Goal: Find specific page/section: Find specific page/section

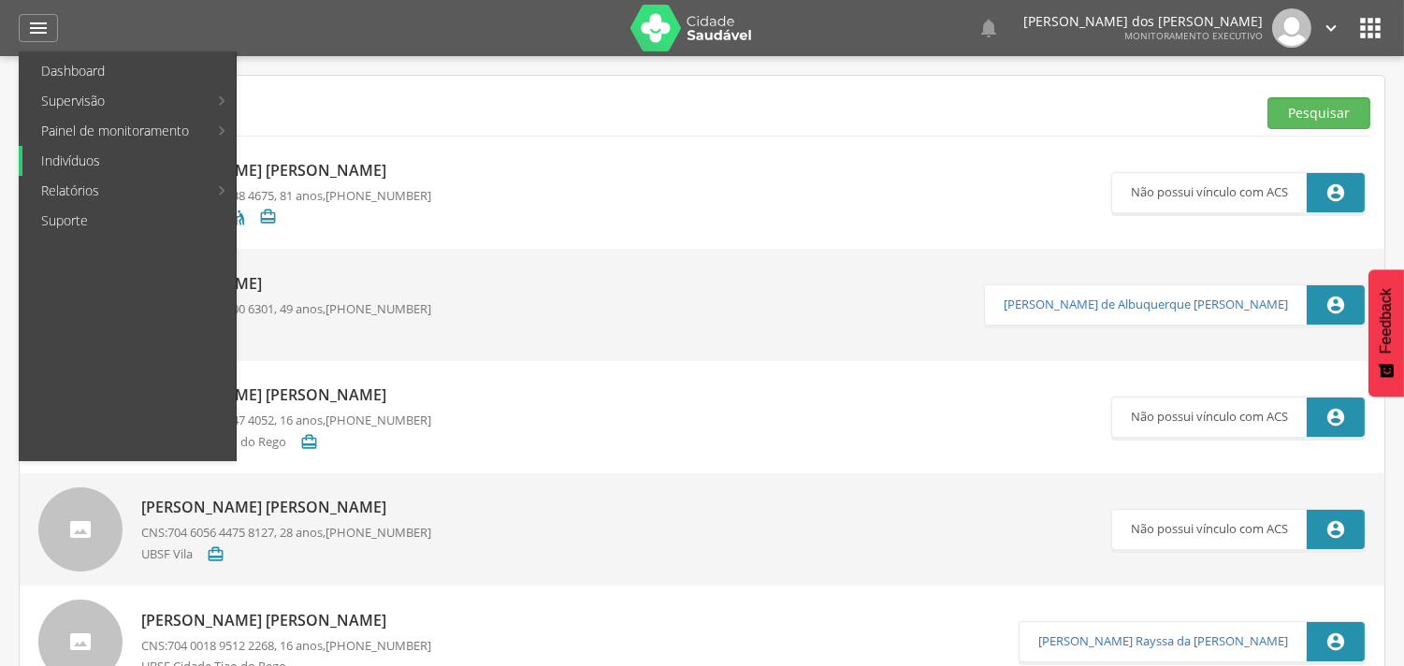
click at [69, 163] on link "Indivíduos" at bounding box center [128, 161] width 213 height 30
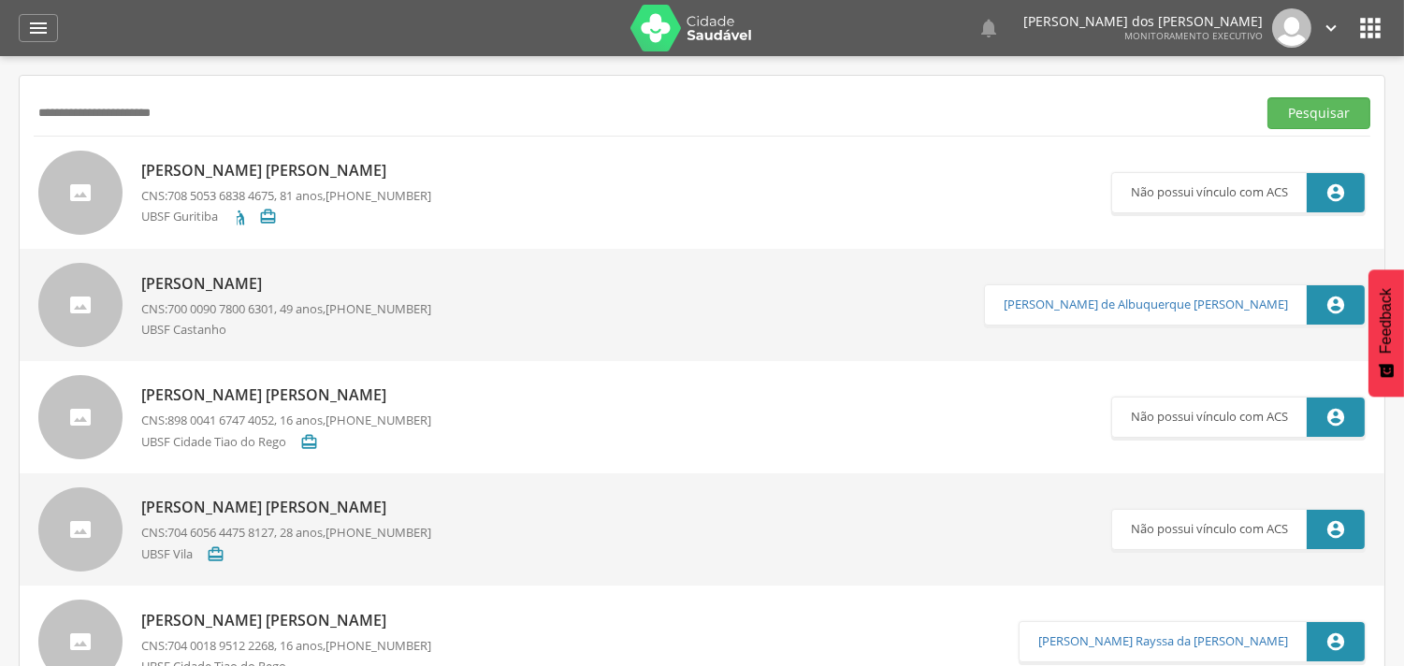
drag, startPoint x: 0, startPoint y: 57, endPoint x: 0, endPoint y: 20, distance: 37.4
click at [0, 21] on div " Dashboard Supervisão Produtividade Mapa da cidade Mapa de cobertura Ranking A…" at bounding box center [702, 333] width 1404 height 666
paste input "*"
type input "**********"
click at [1267, 97] on button "Pesquisar" at bounding box center [1318, 113] width 103 height 32
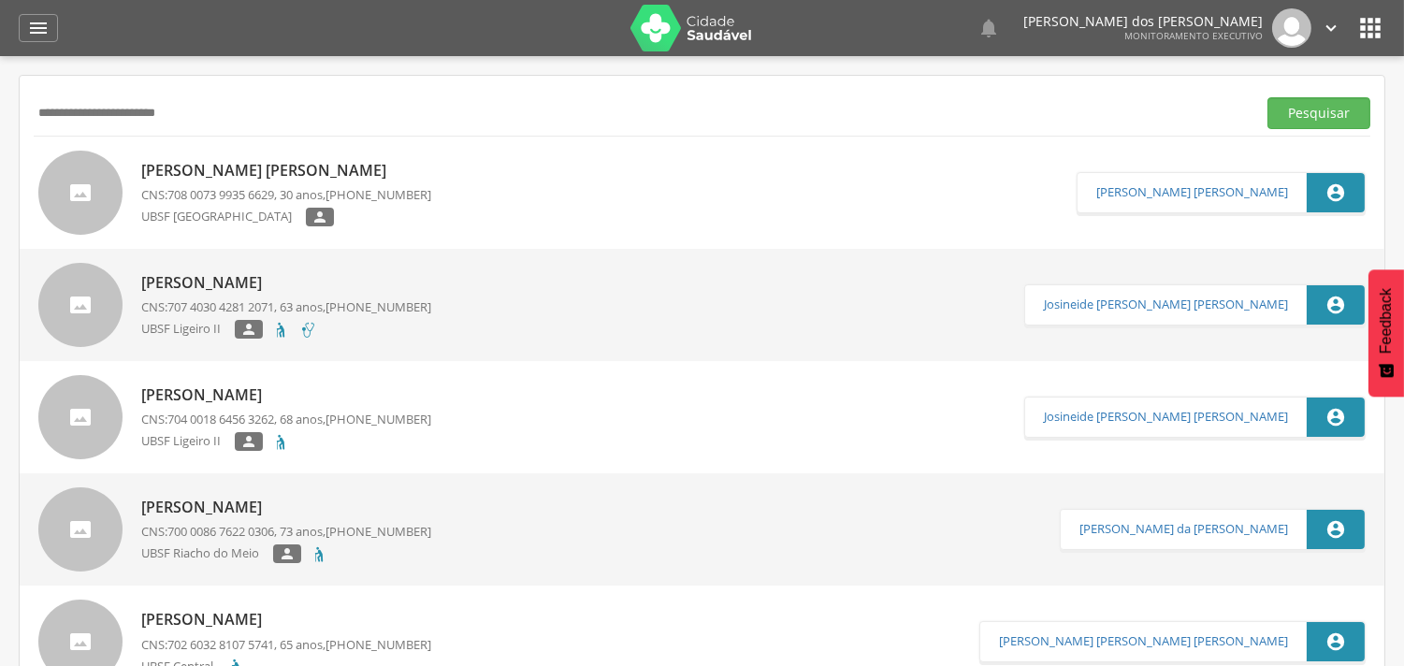
click at [315, 208] on div "UBSF [GEOGRAPHIC_DATA] " at bounding box center [286, 219] width 290 height 23
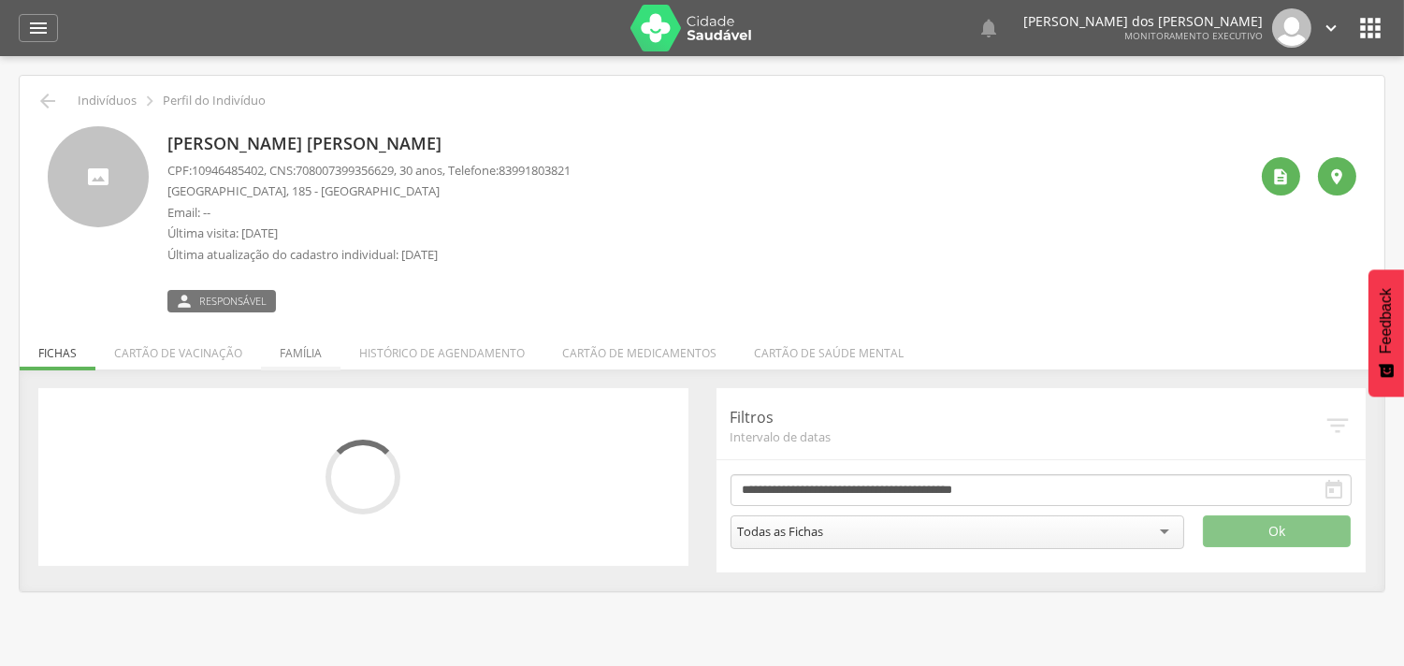
click at [295, 350] on li "Família" at bounding box center [300, 348] width 79 height 44
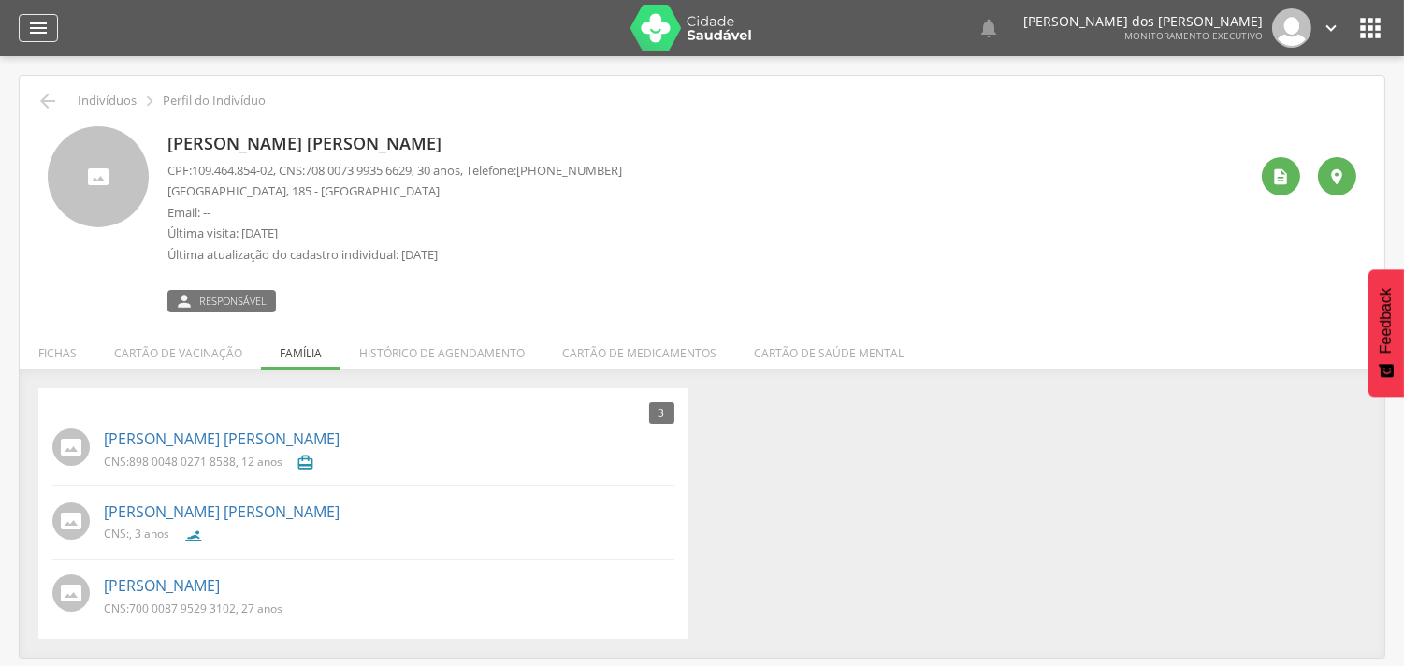
click at [49, 28] on icon "" at bounding box center [38, 28] width 22 height 22
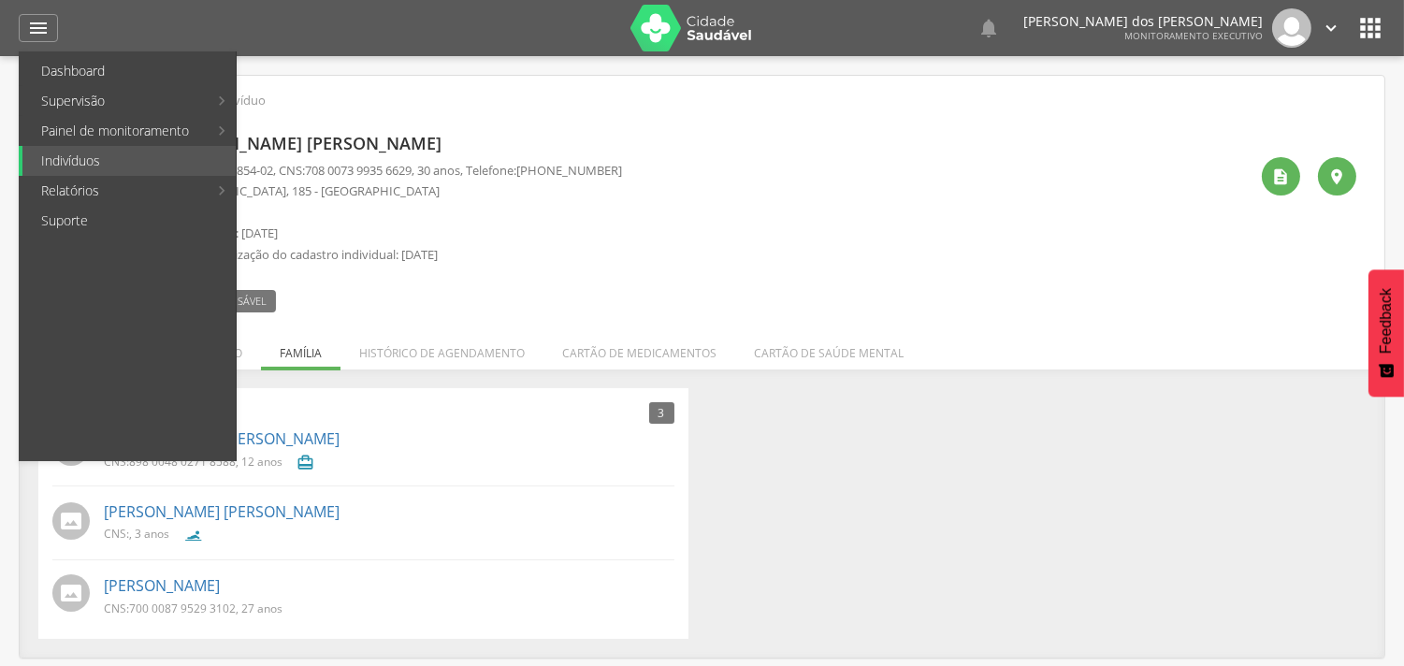
click at [301, 152] on link "Abastecimento" at bounding box center [343, 161] width 210 height 30
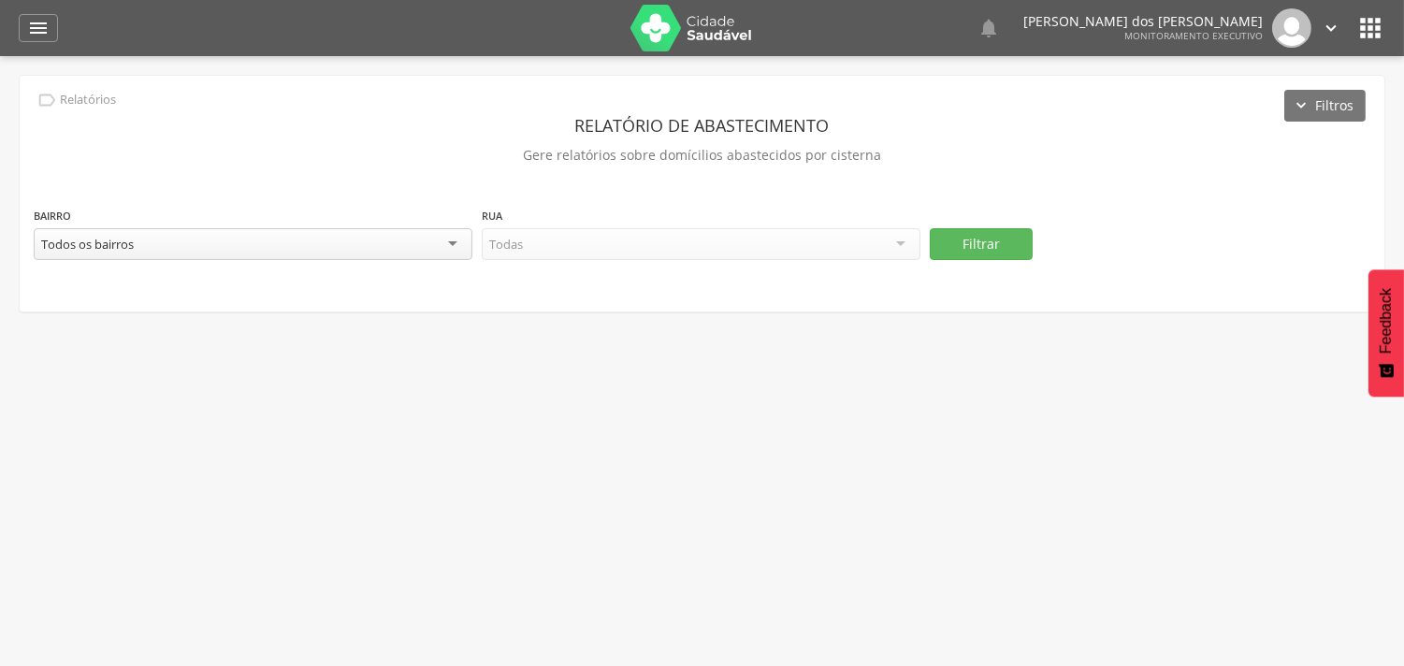
click at [442, 241] on div "Todos os bairros" at bounding box center [253, 244] width 439 height 32
click at [645, 234] on div "Todas as ruas" at bounding box center [701, 245] width 439 height 34
click at [1022, 243] on button "Filtrar" at bounding box center [981, 244] width 103 height 32
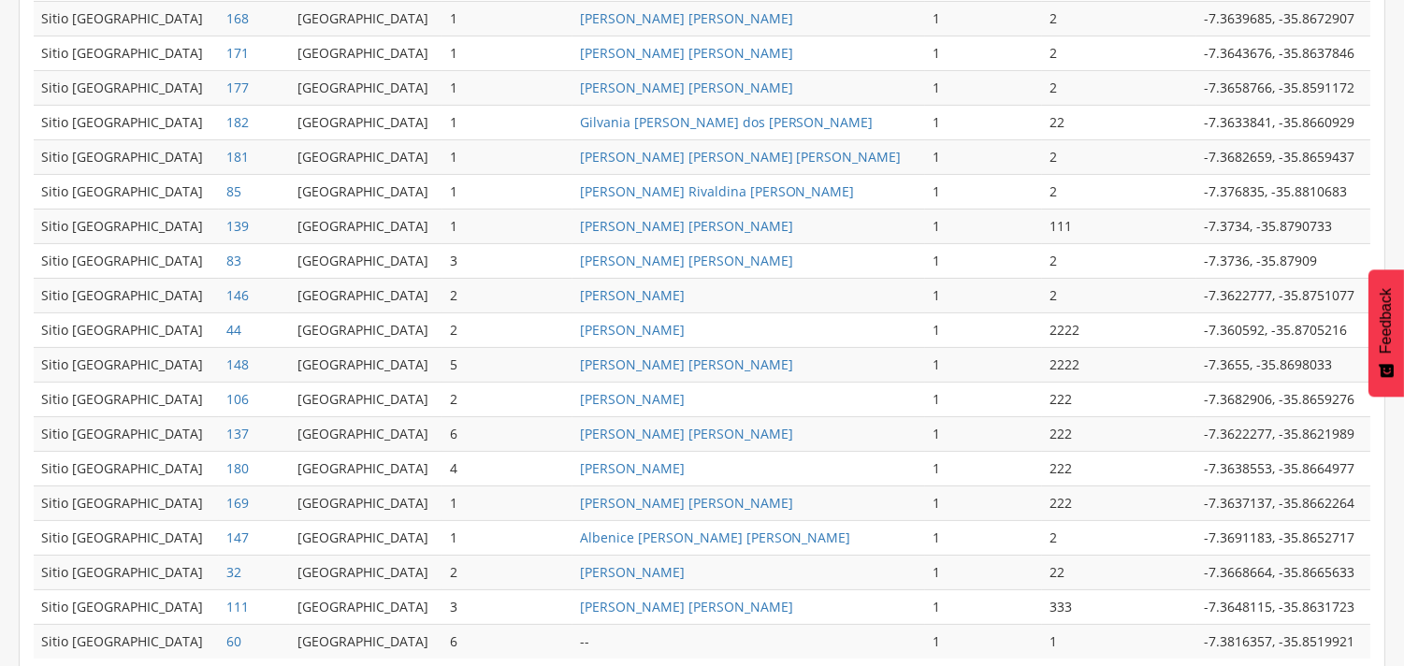
scroll to position [895, 0]
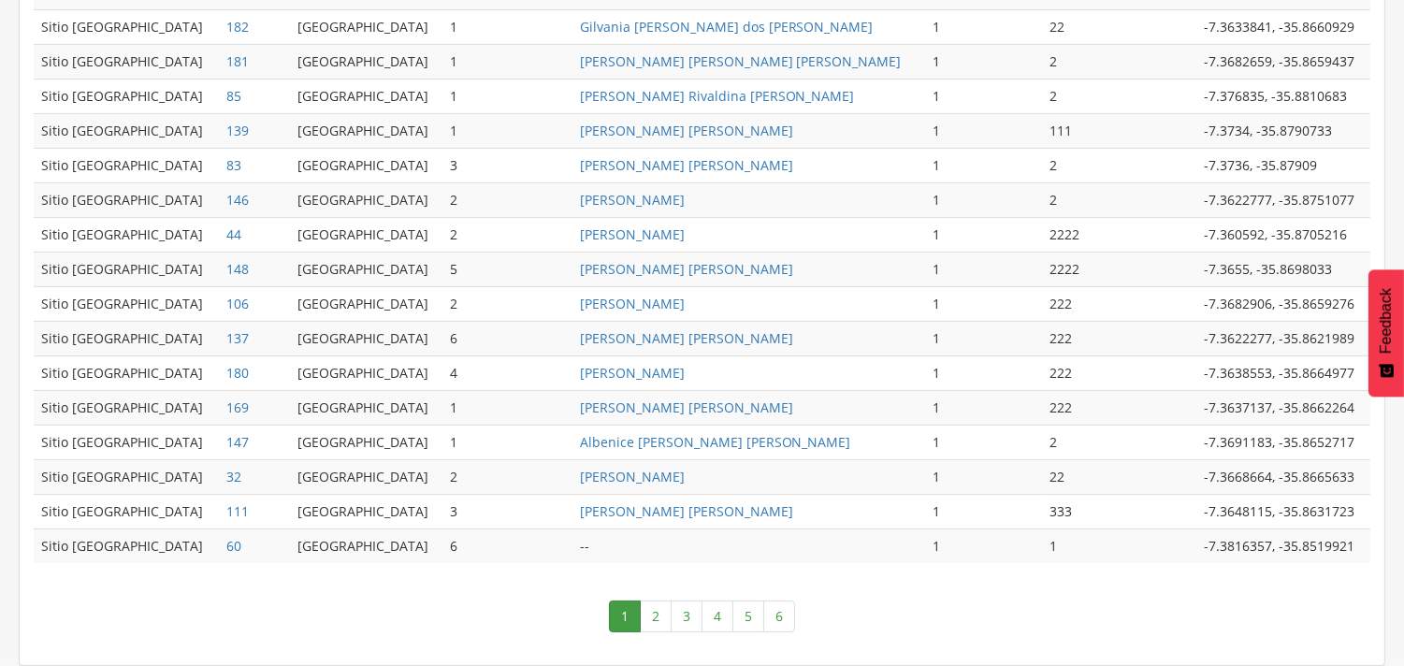
click at [778, 609] on link "6" at bounding box center [779, 616] width 32 height 32
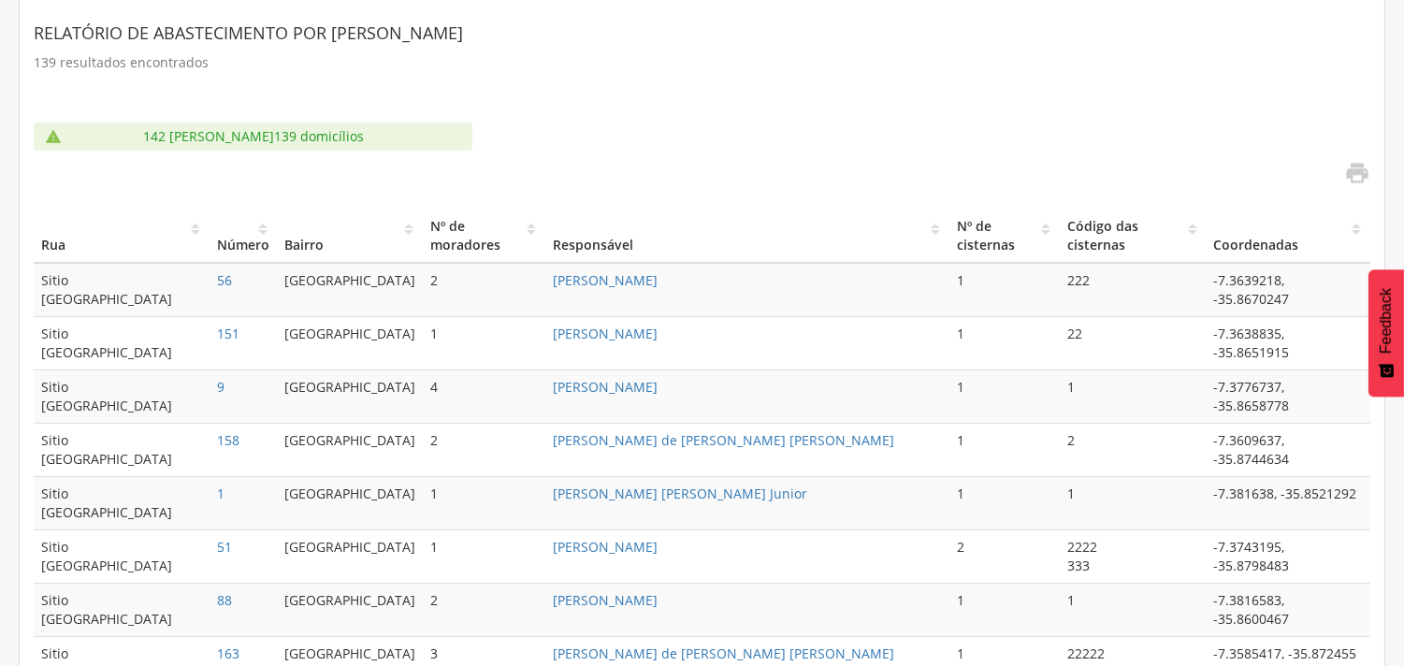
scroll to position [533, 0]
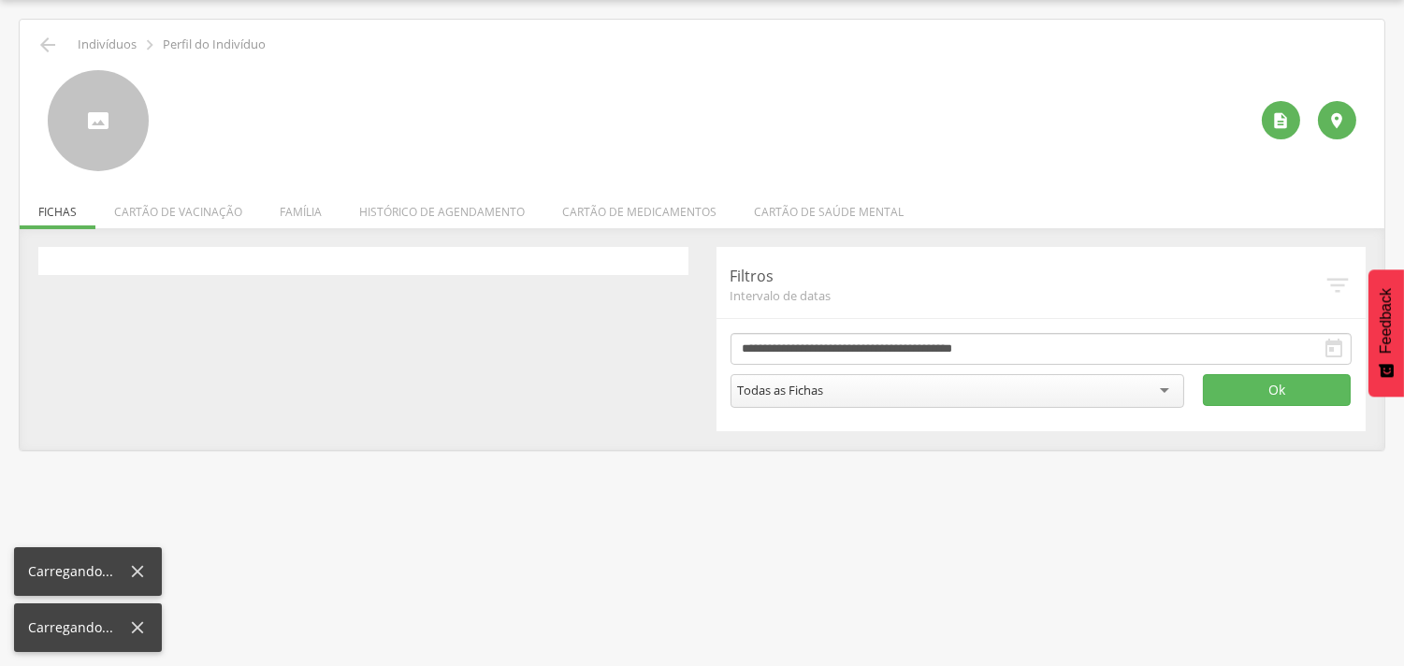
scroll to position [56, 0]
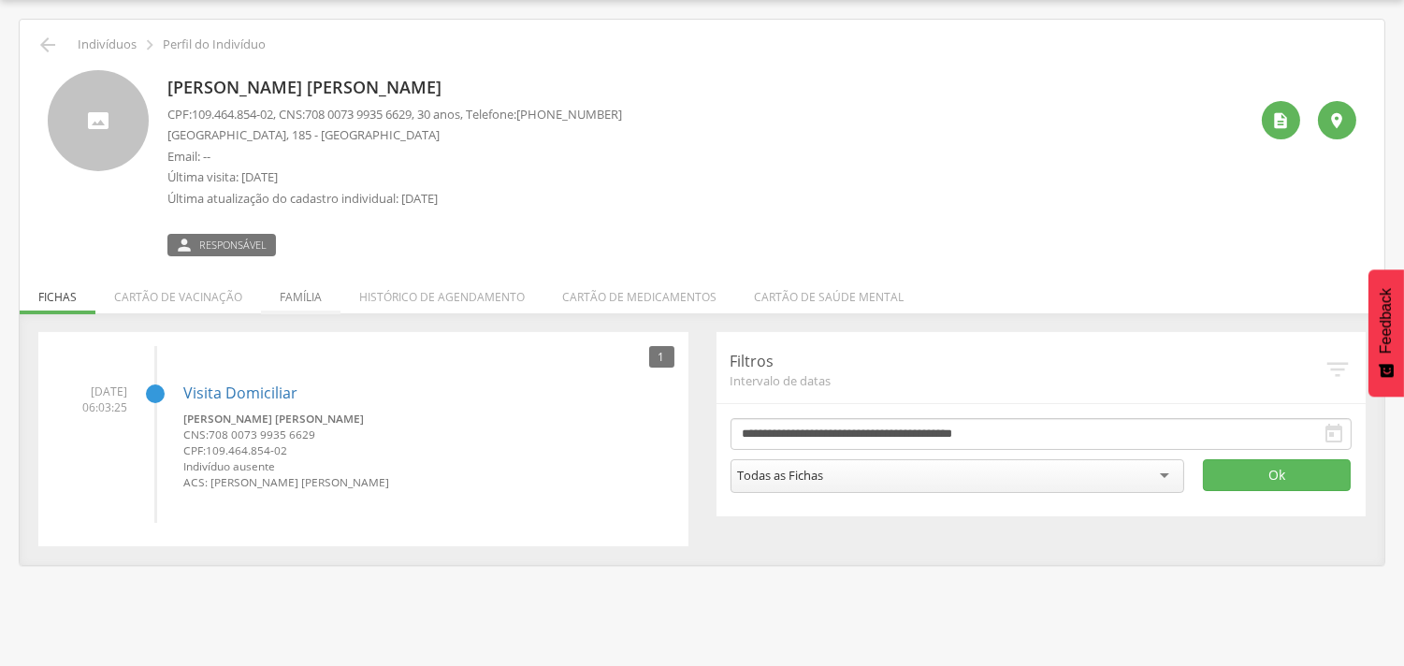
click at [290, 295] on li "Família" at bounding box center [300, 292] width 79 height 44
